Goal: Check status: Check status

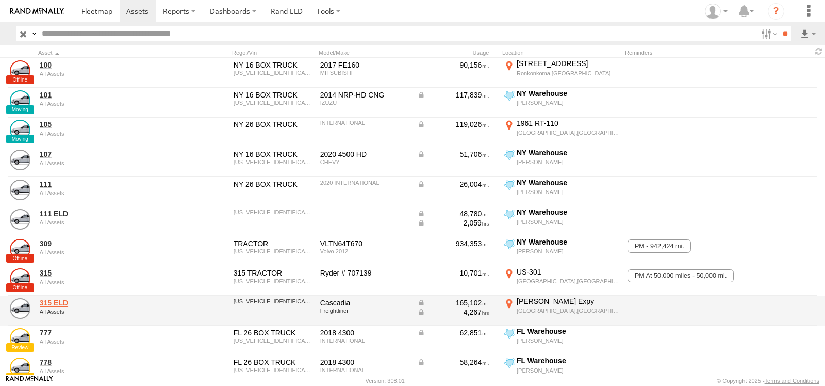
click at [50, 301] on link "315 ELD" at bounding box center [110, 302] width 141 height 9
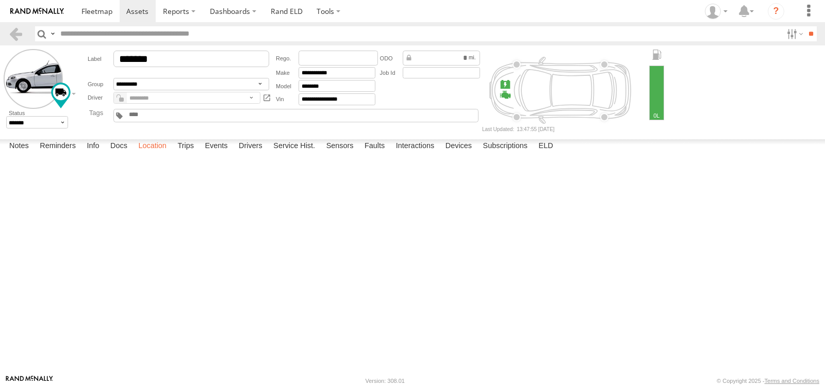
click at [157, 154] on label "Location" at bounding box center [152, 146] width 39 height 14
click at [0, 0] on span at bounding box center [0, 0] width 0 height 0
click at [0, 0] on div "315 ELD 315 ELD All Assets 2 [GEOGRAPHIC_DATA] 40.67106 , -73.80083 North 27 13…" at bounding box center [0, 0] width 0 height 0
click at [106, 7] on span at bounding box center [96, 11] width 31 height 10
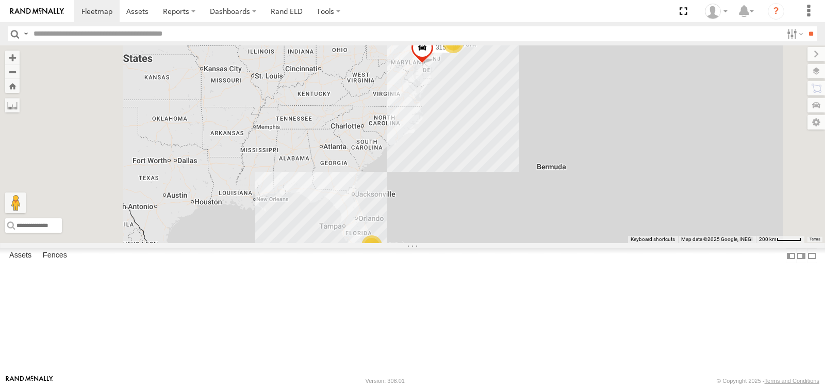
click at [0, 0] on span at bounding box center [0, 0] width 0 height 0
